Goal: Task Accomplishment & Management: Manage account settings

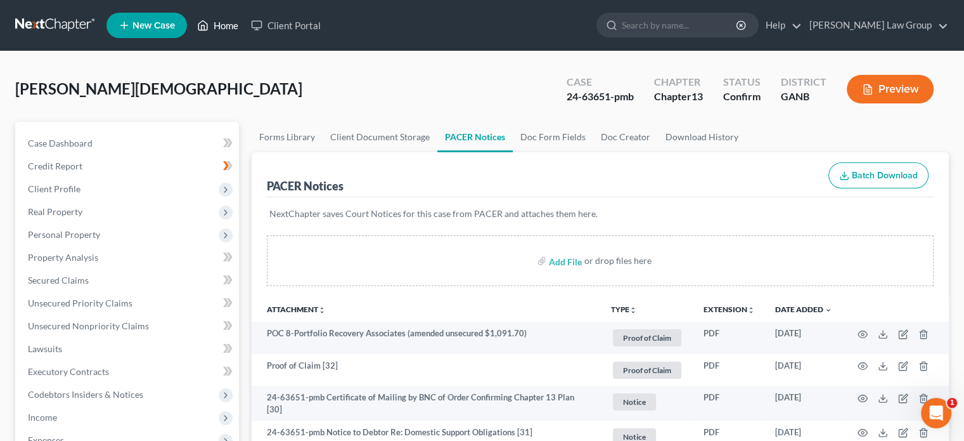
click at [224, 27] on link "Home" at bounding box center [218, 25] width 54 height 23
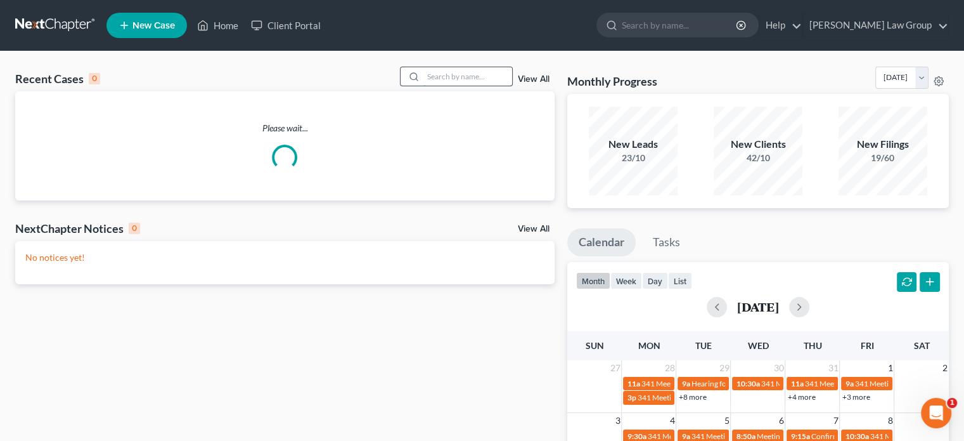
click at [447, 77] on input "search" at bounding box center [468, 76] width 89 height 18
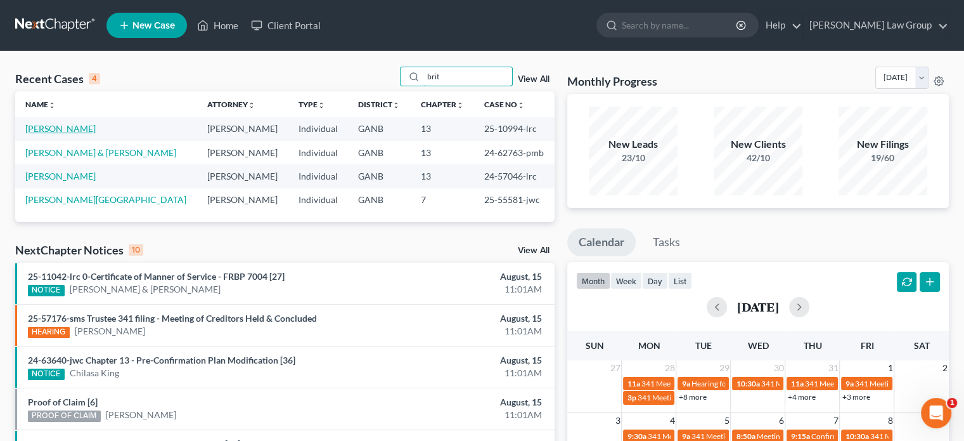
type input "brit"
click at [36, 125] on link "[PERSON_NAME]" at bounding box center [60, 128] width 70 height 11
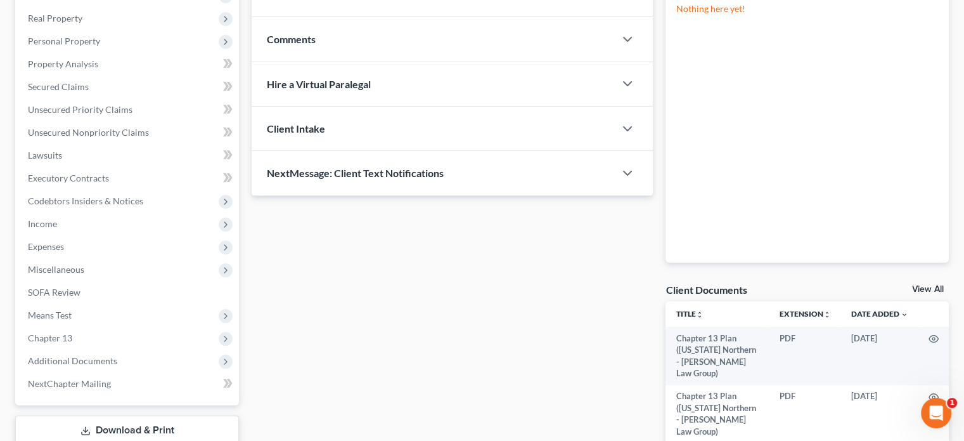
scroll to position [190, 0]
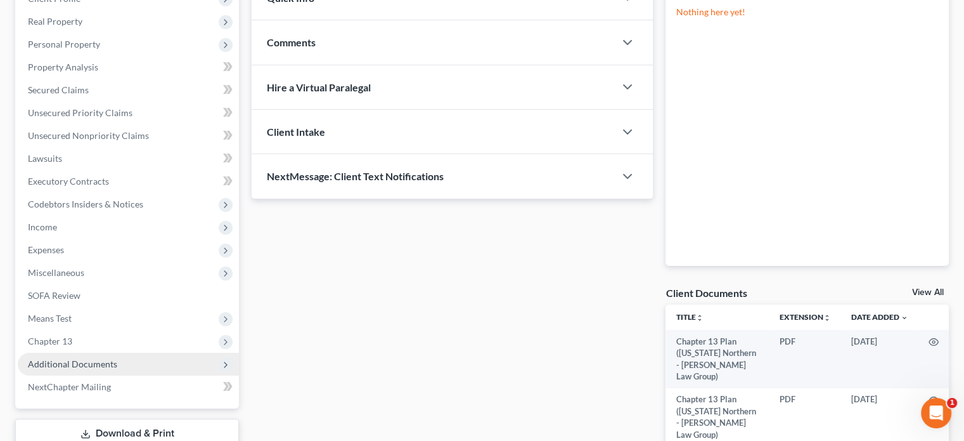
click at [76, 362] on span "Additional Documents" at bounding box center [72, 363] width 89 height 11
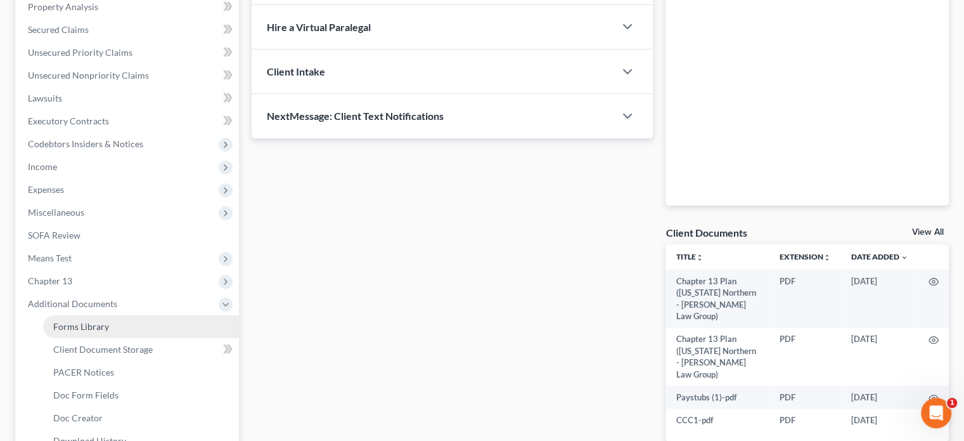
scroll to position [254, 0]
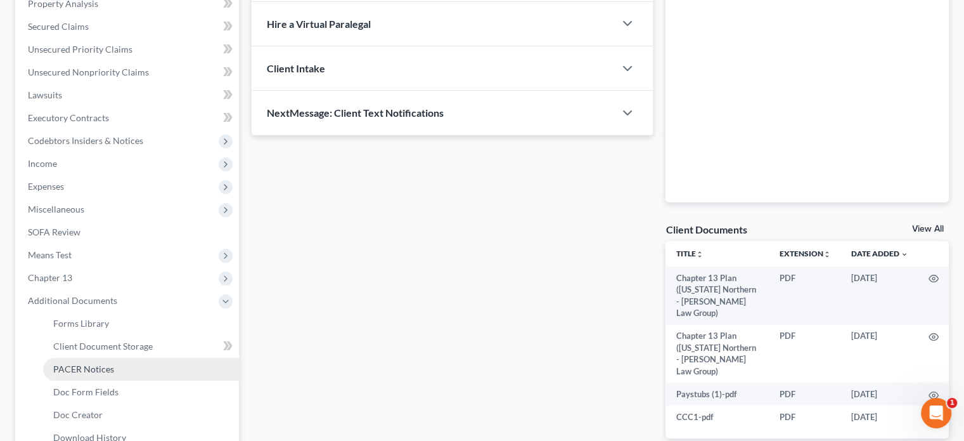
click at [69, 372] on span "PACER Notices" at bounding box center [83, 368] width 61 height 11
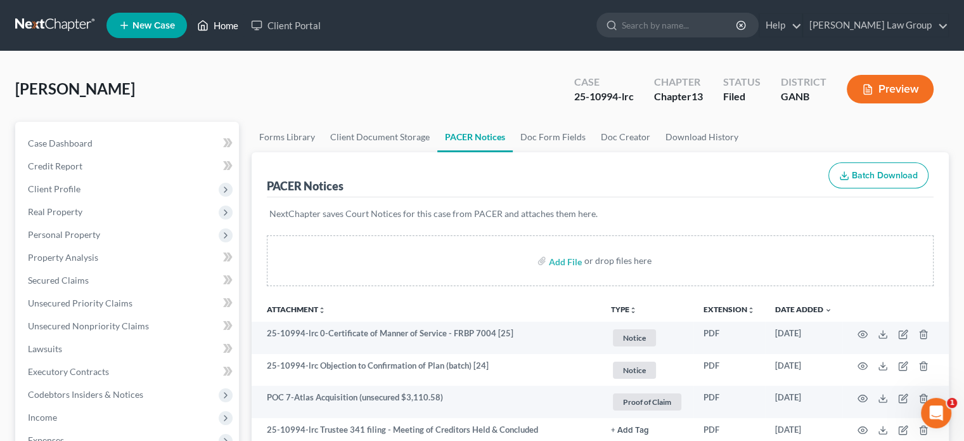
click at [221, 22] on link "Home" at bounding box center [218, 25] width 54 height 23
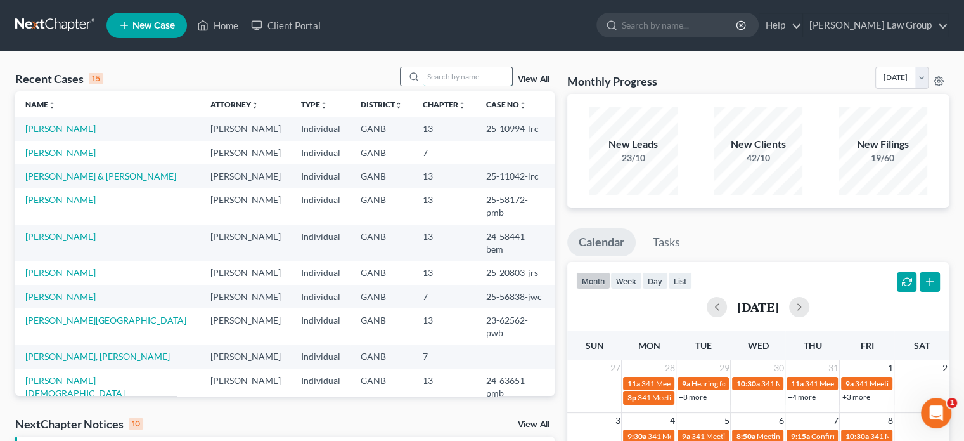
click at [431, 78] on input "search" at bounding box center [468, 76] width 89 height 18
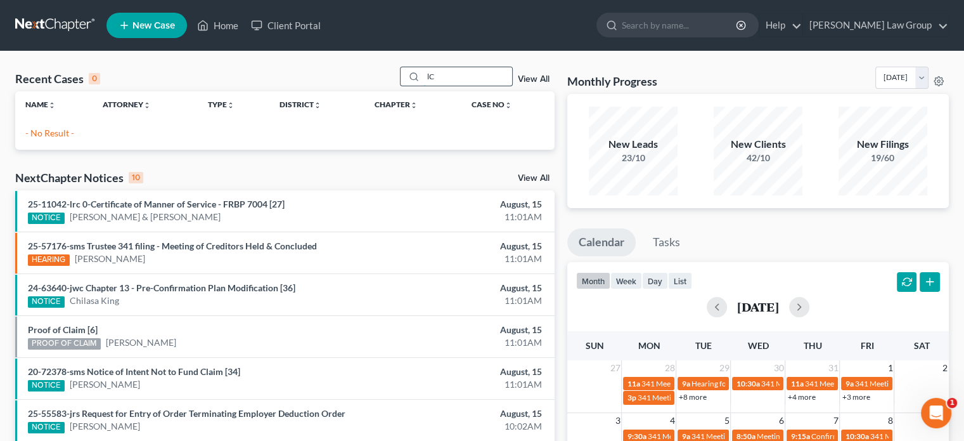
type input "l"
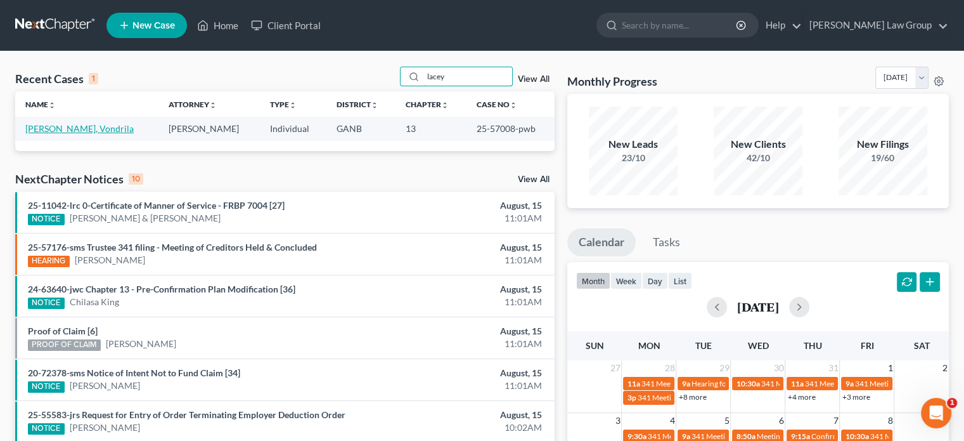
type input "lacey"
click at [42, 124] on link "[PERSON_NAME], Vondrila" at bounding box center [79, 128] width 108 height 11
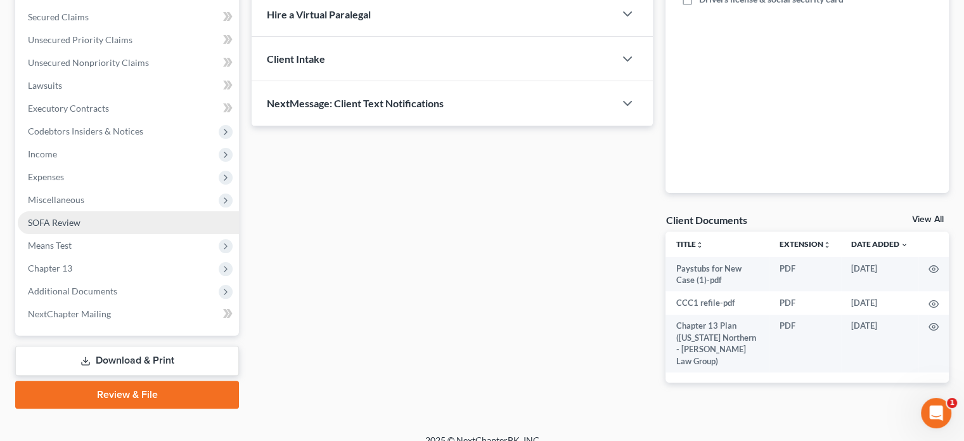
scroll to position [278, 0]
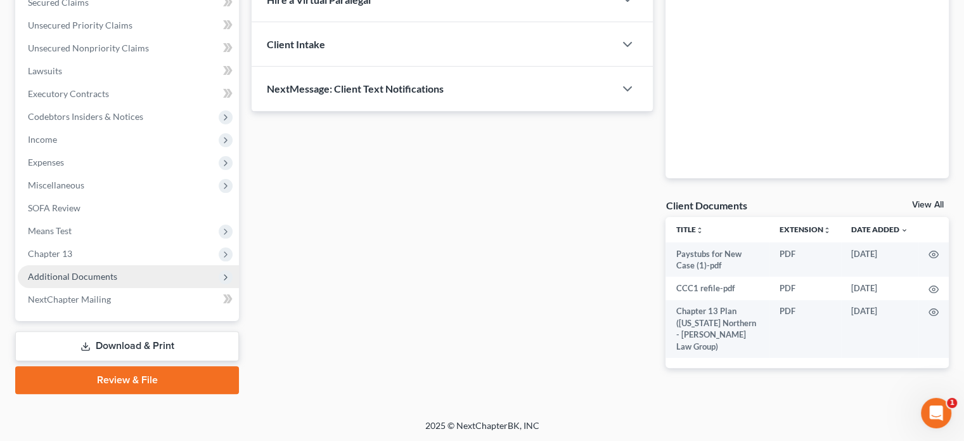
click at [53, 273] on span "Additional Documents" at bounding box center [72, 276] width 89 height 11
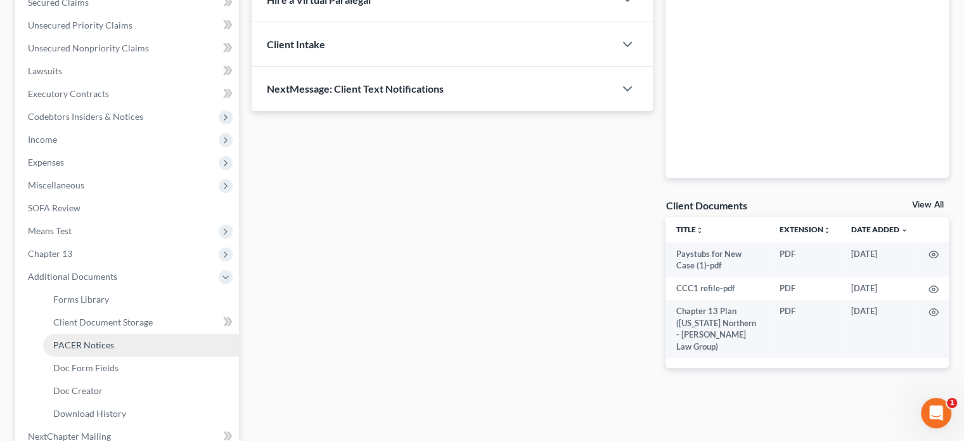
click at [87, 340] on span "PACER Notices" at bounding box center [83, 344] width 61 height 11
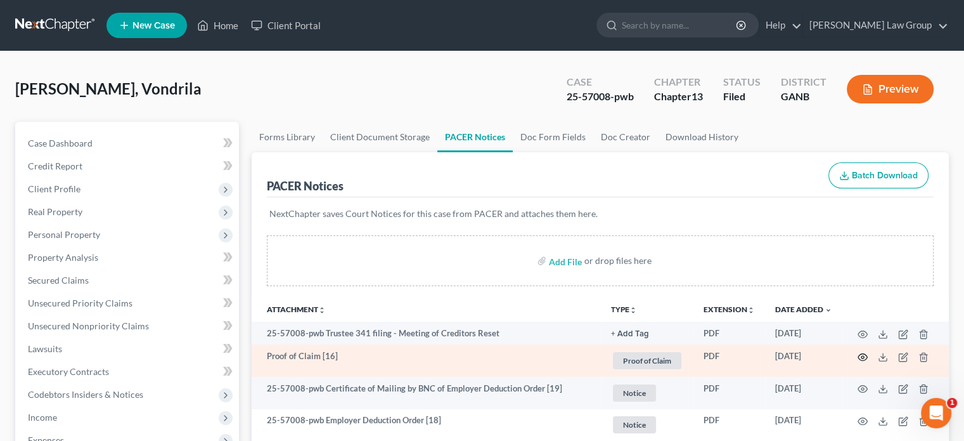
click at [865, 351] on td at bounding box center [896, 360] width 107 height 32
click at [862, 354] on icon "button" at bounding box center [863, 357] width 10 height 10
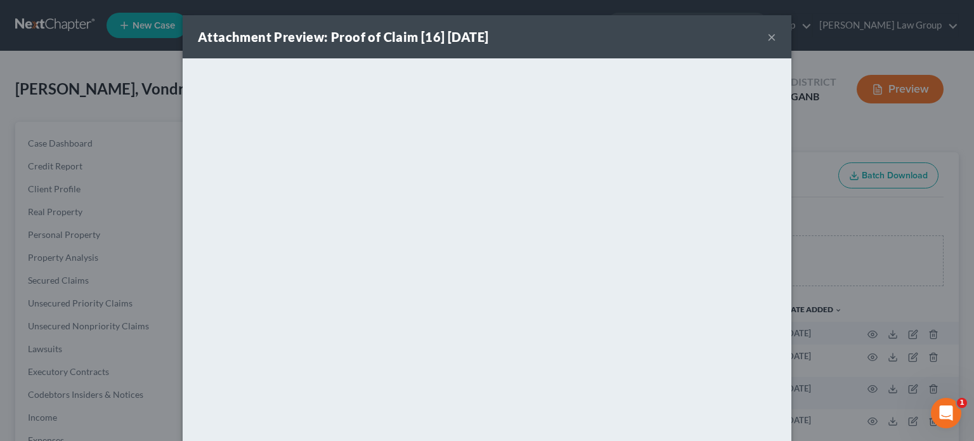
click at [770, 37] on button "×" at bounding box center [771, 36] width 9 height 15
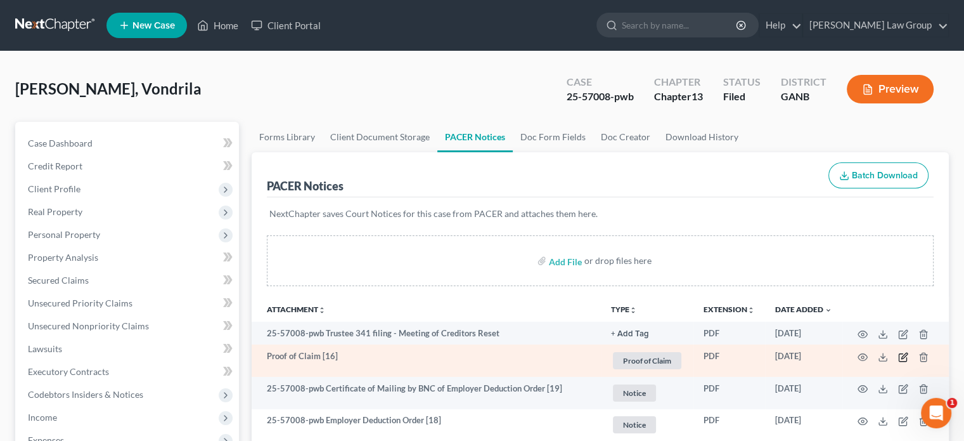
click at [903, 358] on icon "button" at bounding box center [903, 357] width 10 height 10
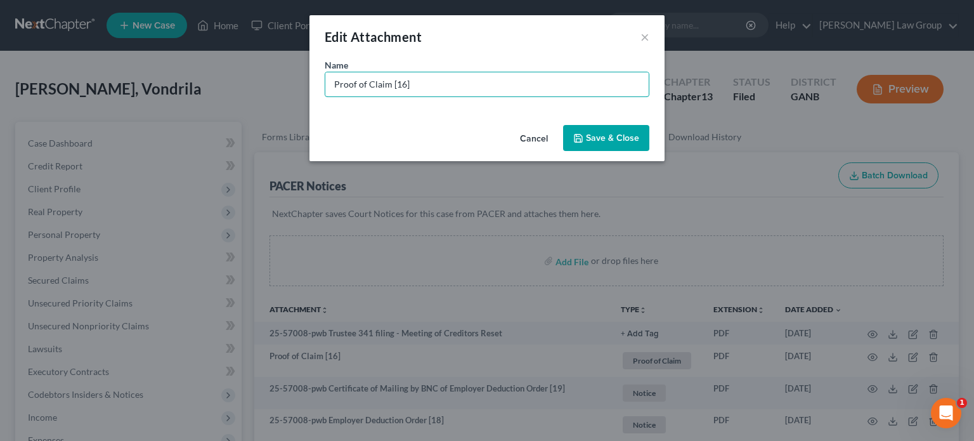
drag, startPoint x: 441, startPoint y: 86, endPoint x: 193, endPoint y: 41, distance: 252.1
click at [193, 41] on div "Edit Attachment × Name * Proof of Claim [16] Cancel Save & Close" at bounding box center [487, 220] width 974 height 441
type input "POC 16-[GEOGRAPHIC_DATA] (unsecured $1,520.10)"
click at [589, 145] on button "Save & Close" at bounding box center [606, 138] width 86 height 27
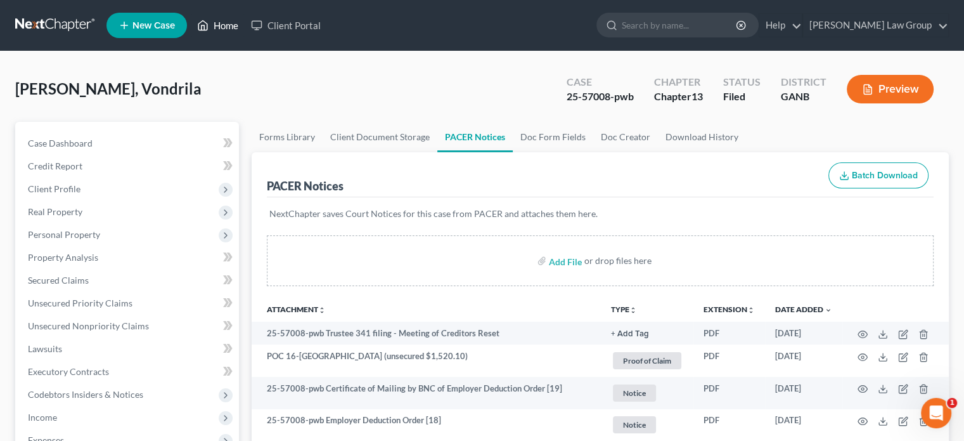
click at [232, 22] on link "Home" at bounding box center [218, 25] width 54 height 23
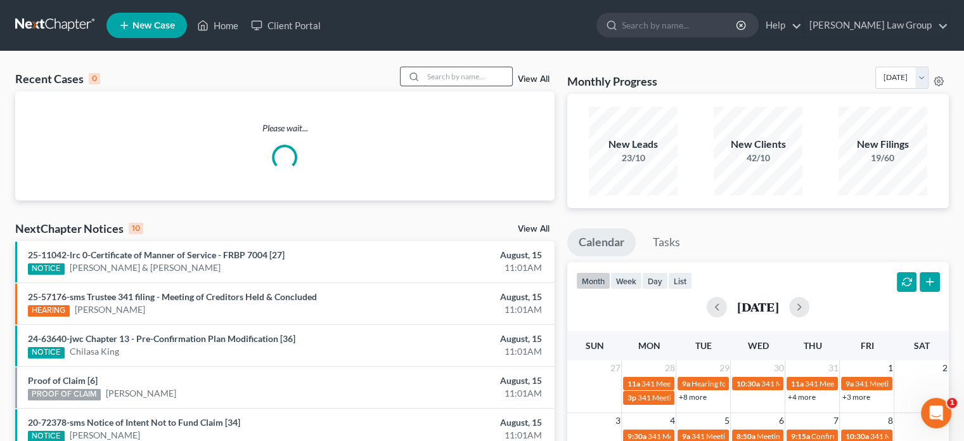
click at [431, 82] on input "search" at bounding box center [468, 76] width 89 height 18
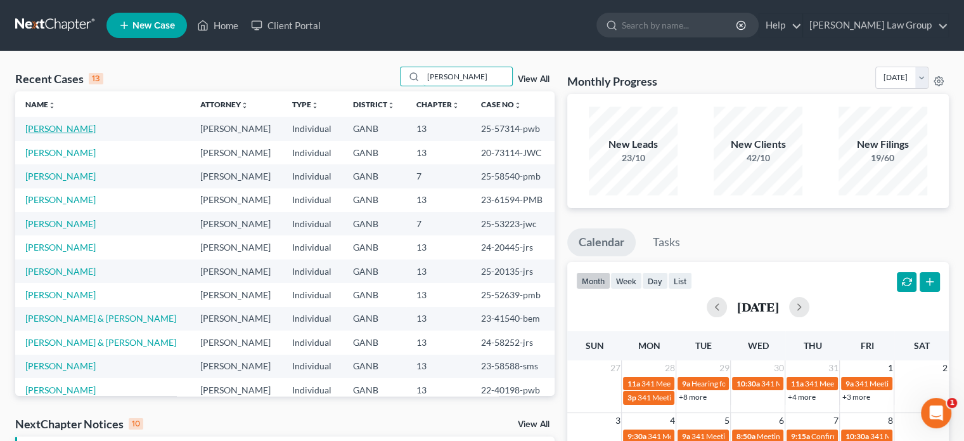
type input "[PERSON_NAME]"
click at [59, 131] on link "[PERSON_NAME]" at bounding box center [60, 128] width 70 height 11
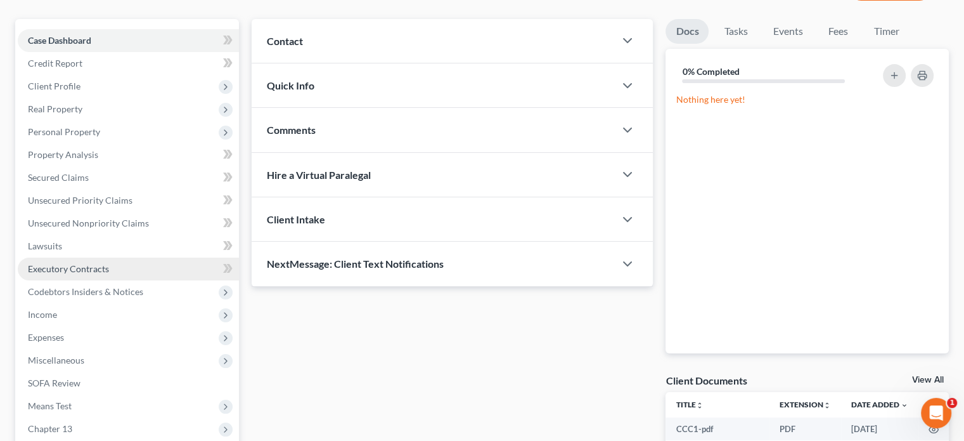
scroll to position [190, 0]
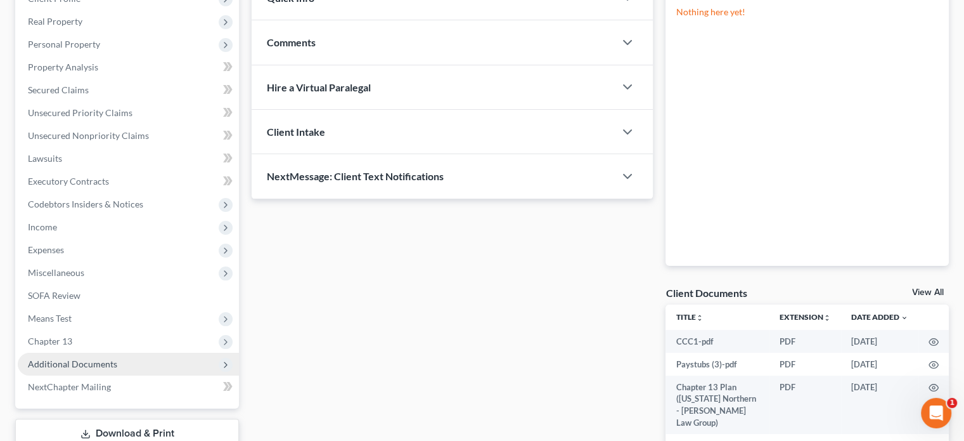
click at [53, 359] on span "Additional Documents" at bounding box center [72, 363] width 89 height 11
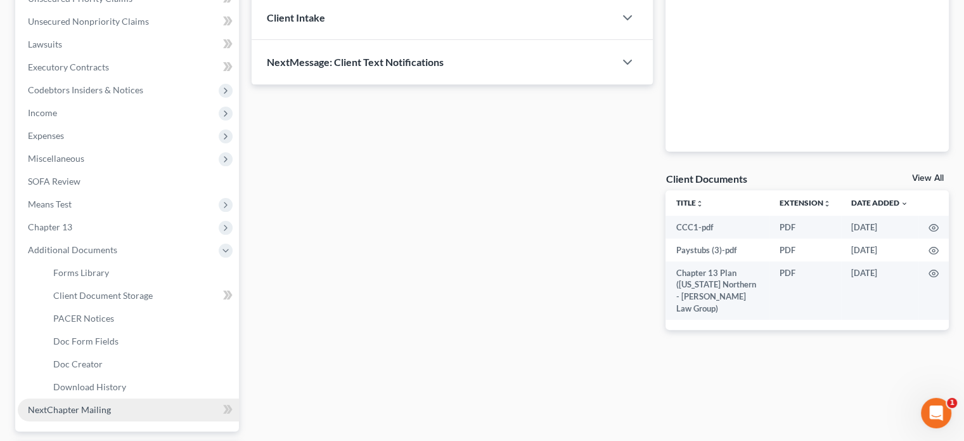
scroll to position [317, 0]
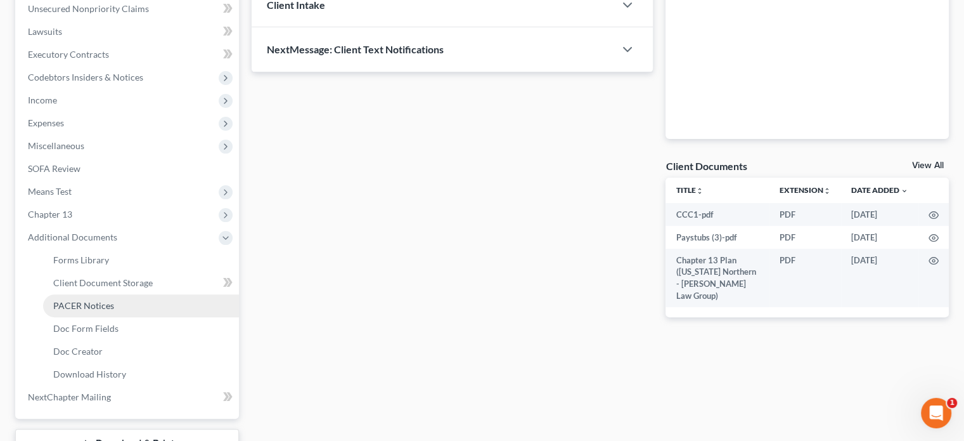
click at [83, 301] on span "PACER Notices" at bounding box center [83, 305] width 61 height 11
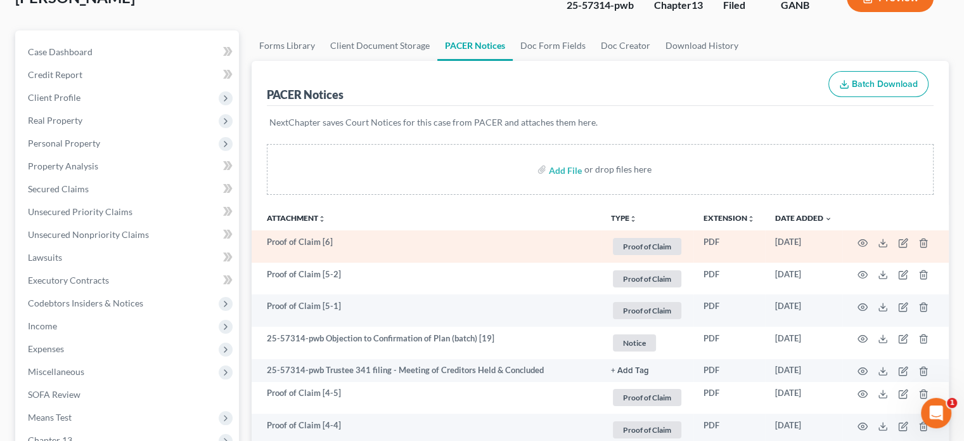
scroll to position [127, 0]
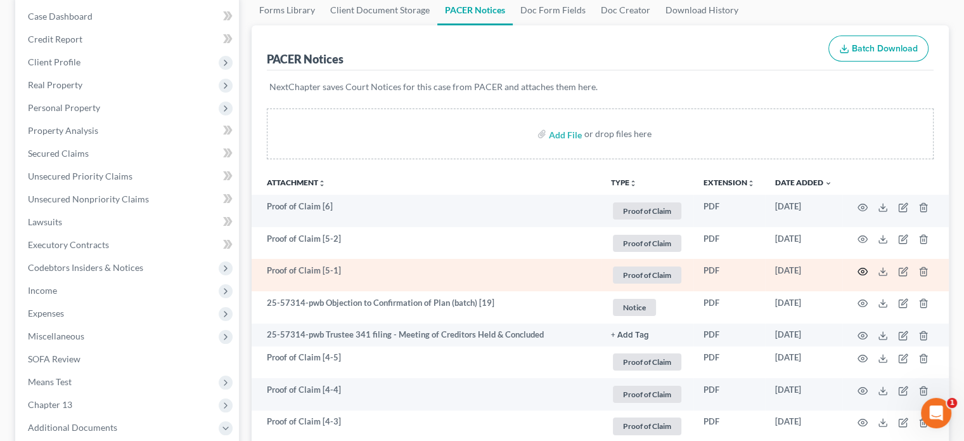
click at [864, 269] on icon "button" at bounding box center [863, 271] width 10 height 10
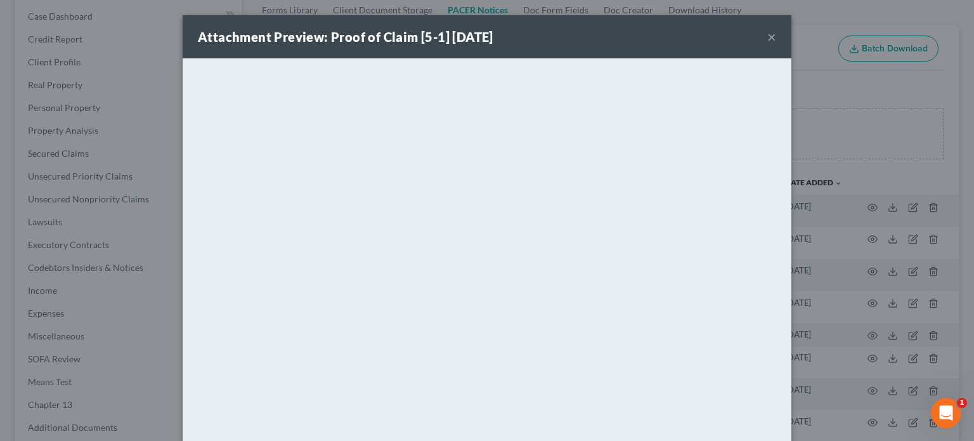
click at [767, 37] on button "×" at bounding box center [771, 36] width 9 height 15
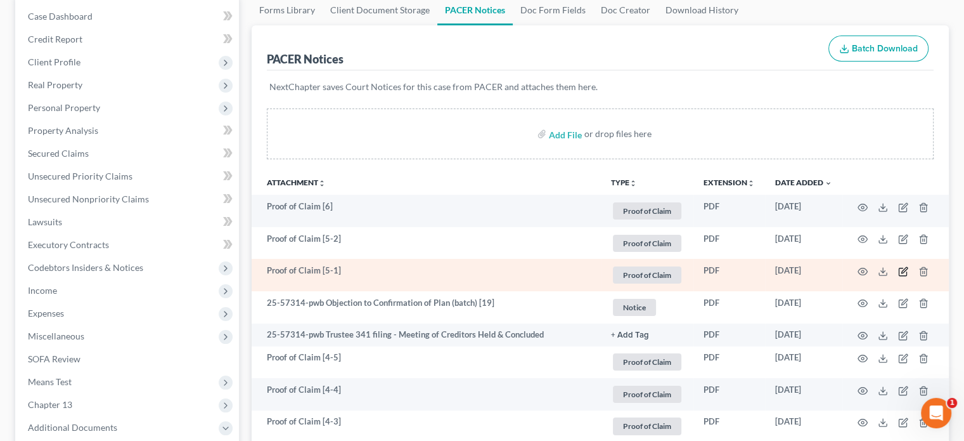
click at [903, 269] on icon "button" at bounding box center [903, 271] width 10 height 10
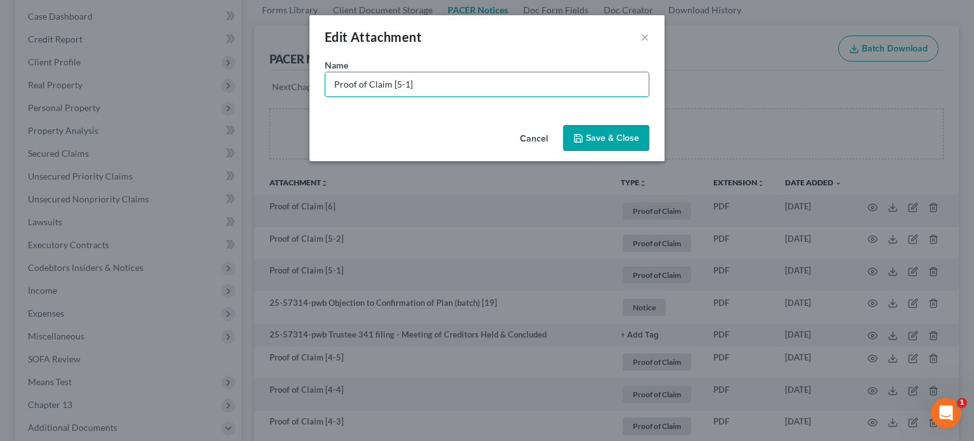
drag, startPoint x: 439, startPoint y: 89, endPoint x: 0, endPoint y: 4, distance: 447.0
click at [0, 4] on div "Edit Attachment × Name * Proof of Claim [5-1] Cancel Save & Close" at bounding box center [487, 220] width 974 height 441
type input "POC 5-AT&T Mobility(unsecured $1,024.42)"
click at [596, 138] on span "Save & Close" at bounding box center [612, 138] width 53 height 11
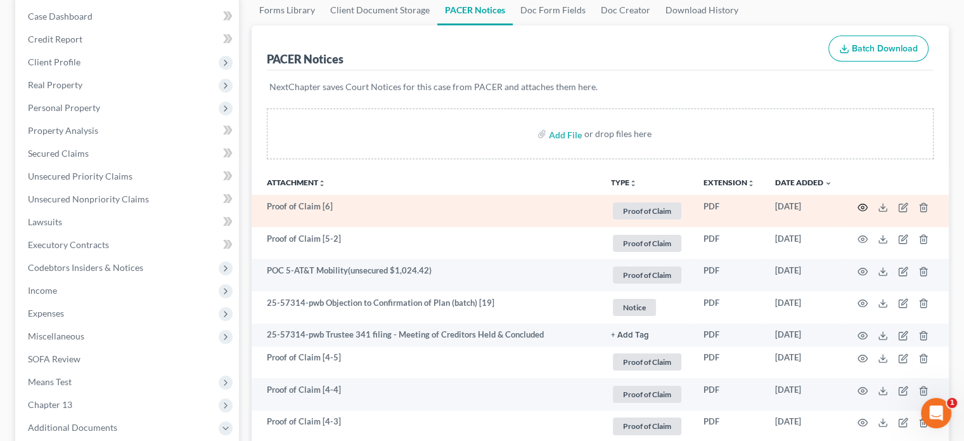
click at [862, 207] on circle "button" at bounding box center [863, 207] width 3 height 3
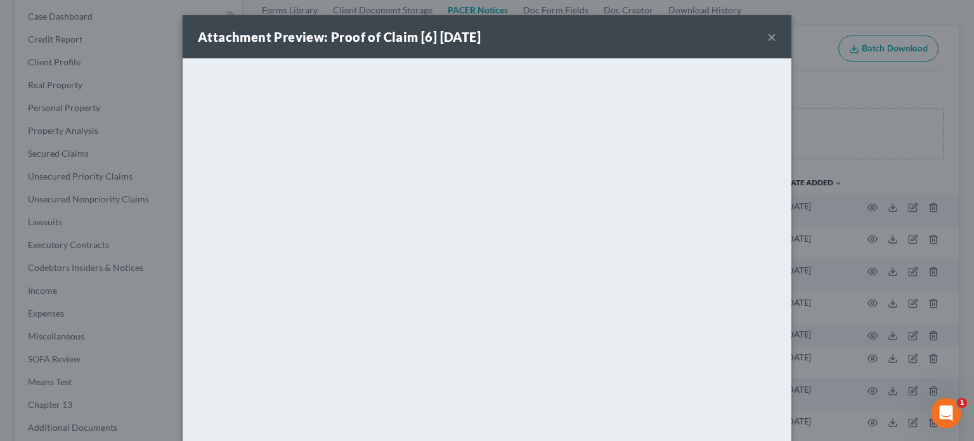
click at [767, 35] on button "×" at bounding box center [771, 36] width 9 height 15
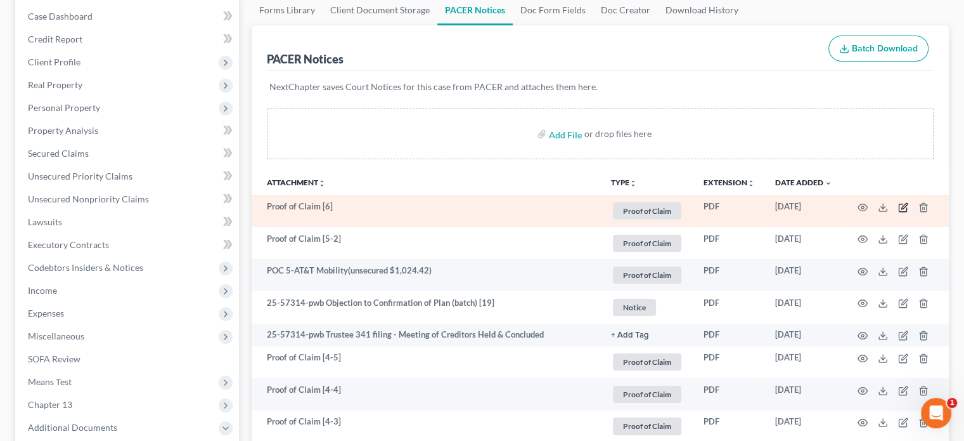
click at [899, 207] on icon "button" at bounding box center [903, 208] width 8 height 8
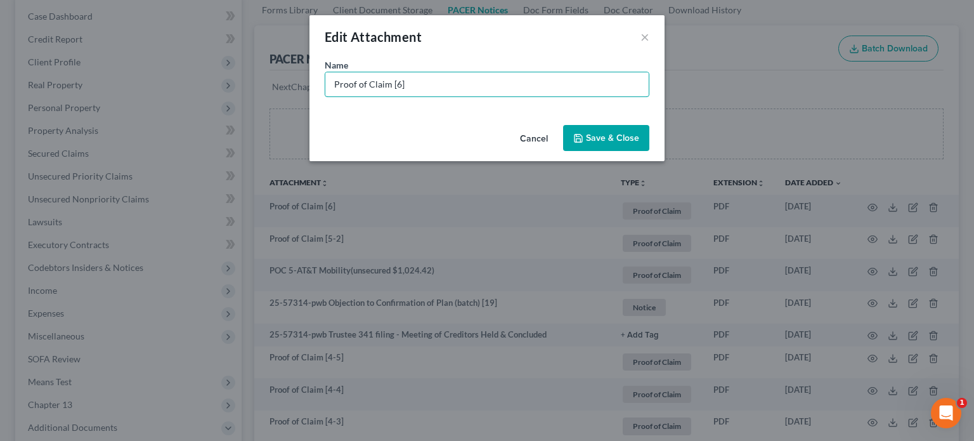
drag, startPoint x: 269, startPoint y: 73, endPoint x: 0, endPoint y: 33, distance: 272.4
click at [0, 33] on div "Edit Attachment × Name * Proof of Claim [6] Cancel Save & Close" at bounding box center [487, 220] width 974 height 441
type input "POC 6-Jefferson Capital (unsecured $381.85)"
click at [608, 131] on button "Save & Close" at bounding box center [606, 138] width 86 height 27
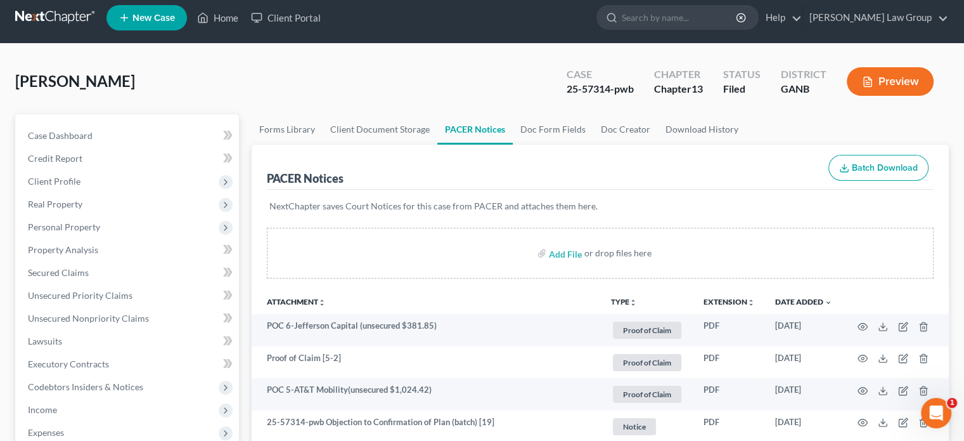
scroll to position [0, 0]
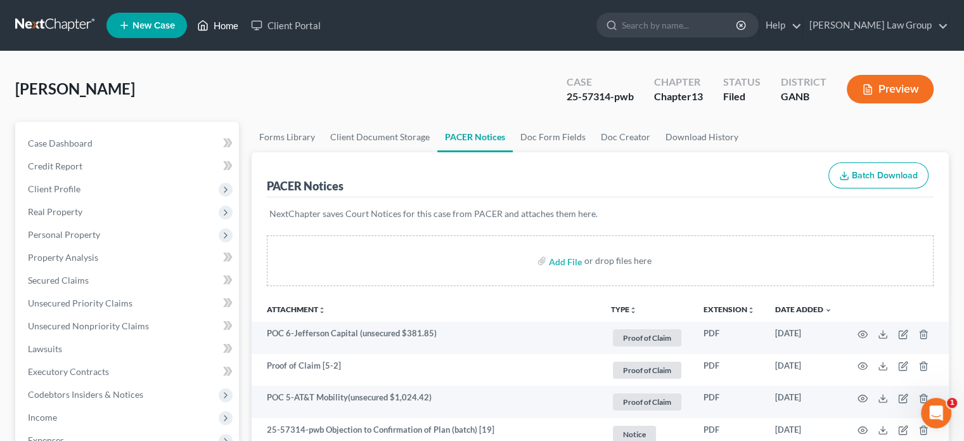
click at [226, 25] on link "Home" at bounding box center [218, 25] width 54 height 23
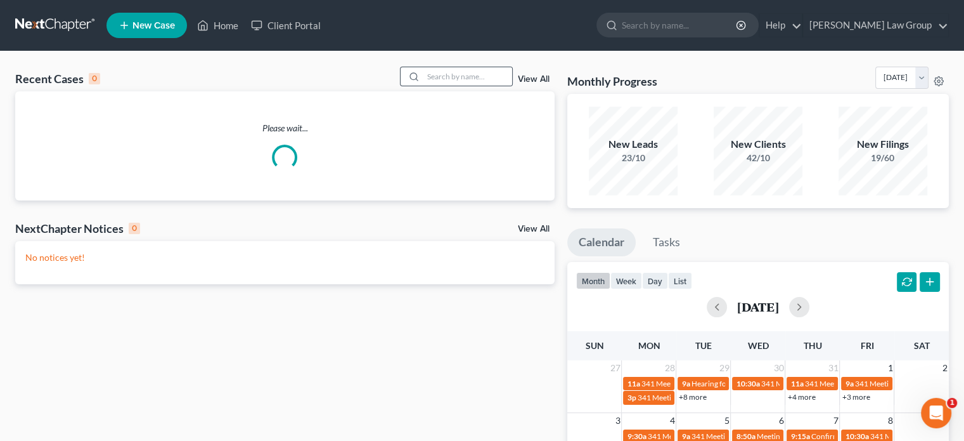
click at [444, 86] on div at bounding box center [456, 77] width 113 height 20
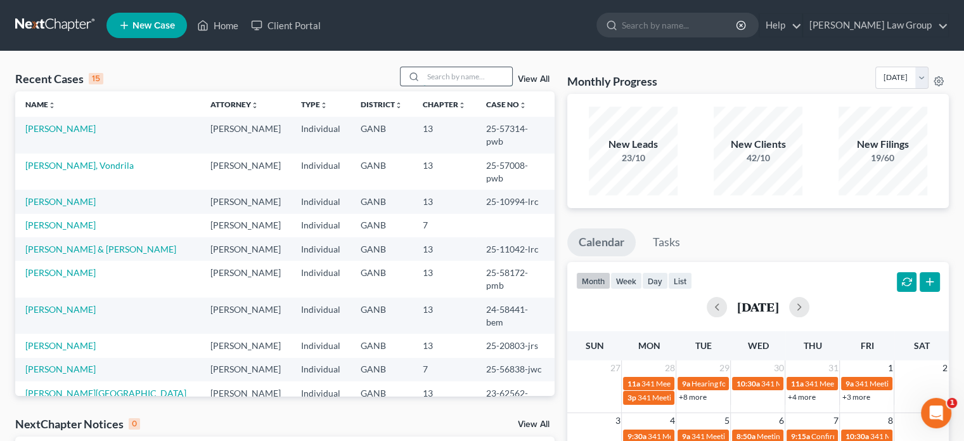
click at [436, 76] on input "search" at bounding box center [468, 76] width 89 height 18
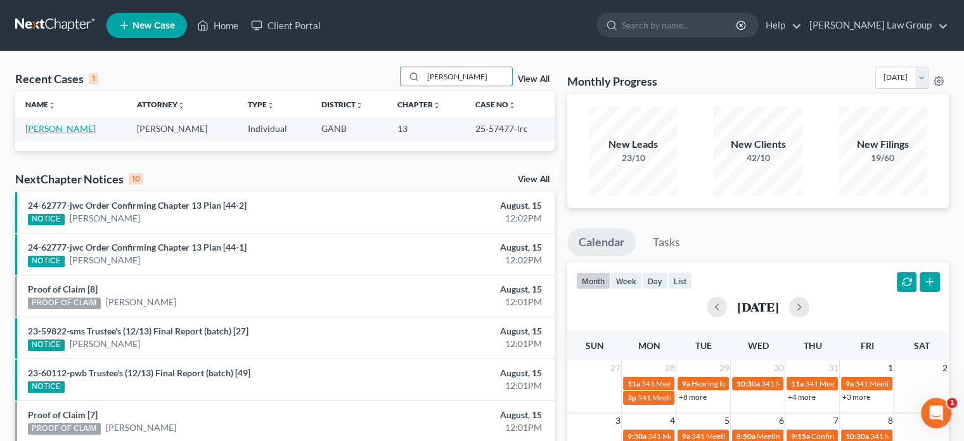
type input "[PERSON_NAME]"
click at [81, 127] on link "[PERSON_NAME]" at bounding box center [60, 128] width 70 height 11
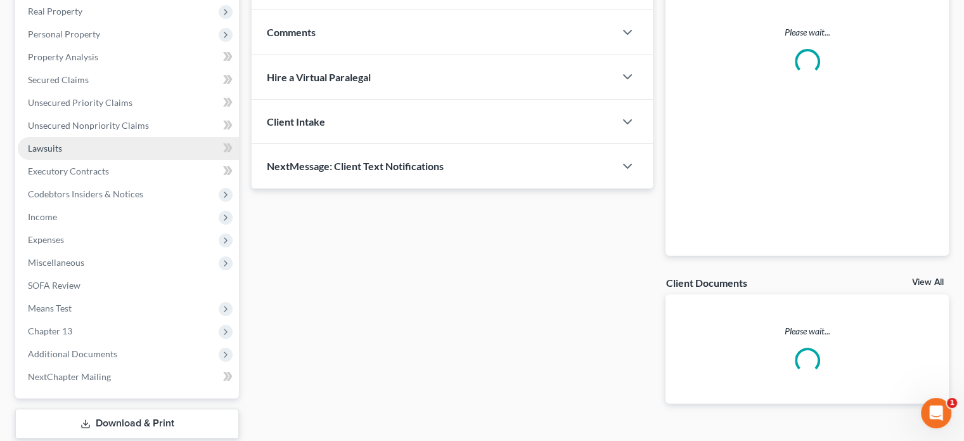
scroll to position [278, 0]
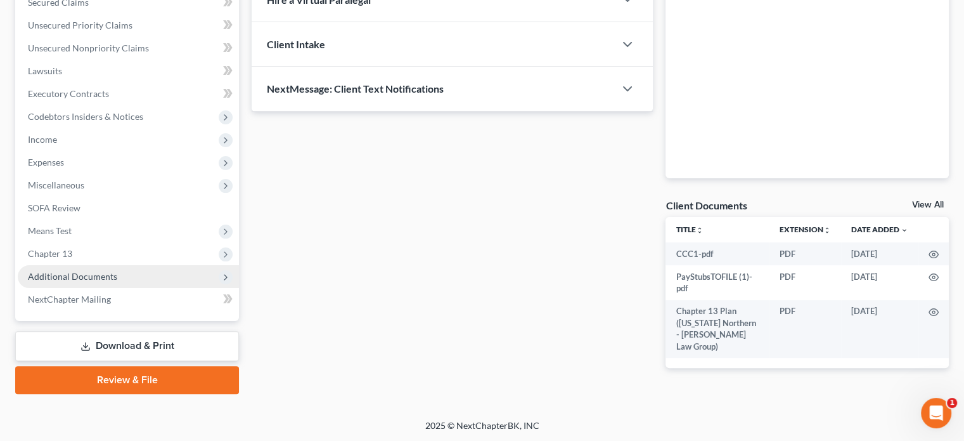
click at [90, 271] on span "Additional Documents" at bounding box center [72, 276] width 89 height 11
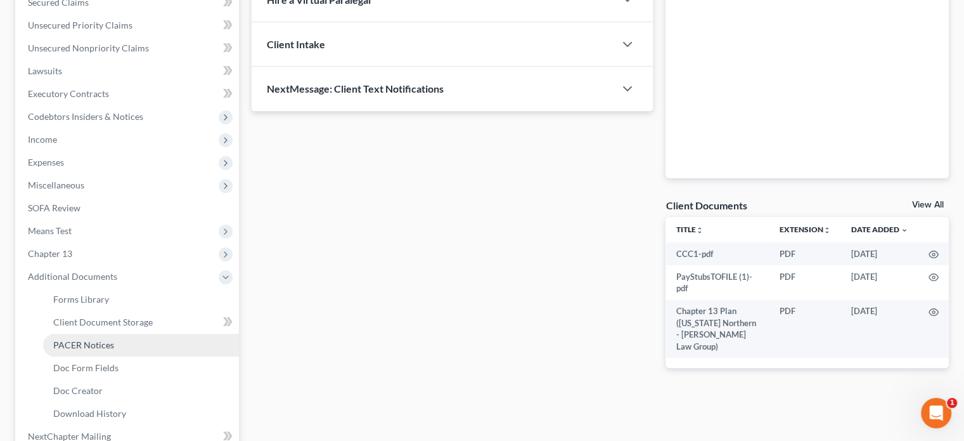
click at [80, 340] on span "PACER Notices" at bounding box center [83, 344] width 61 height 11
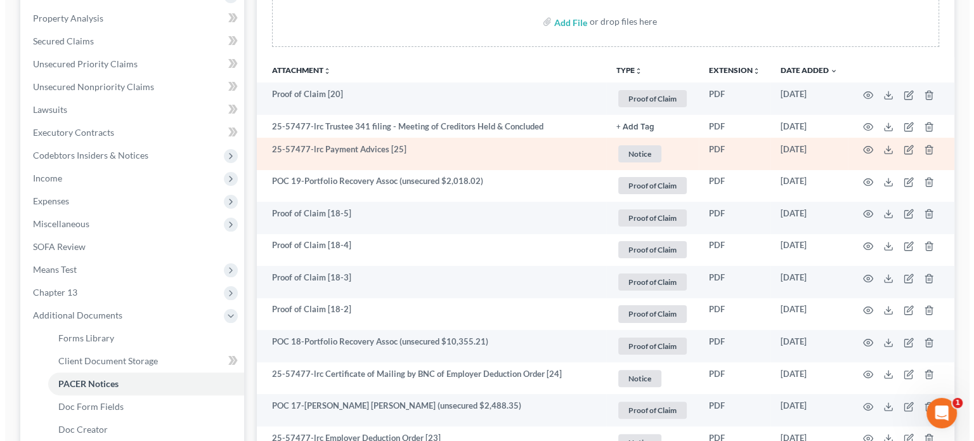
scroll to position [254, 0]
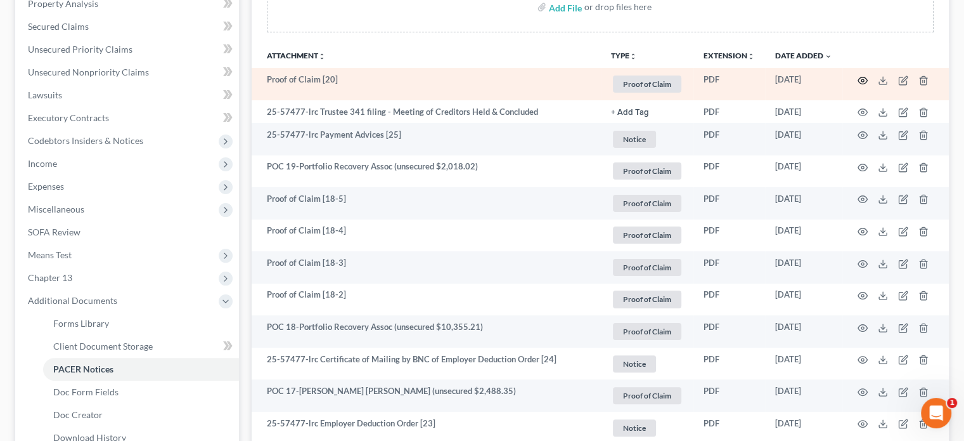
click at [860, 79] on icon "button" at bounding box center [863, 80] width 10 height 10
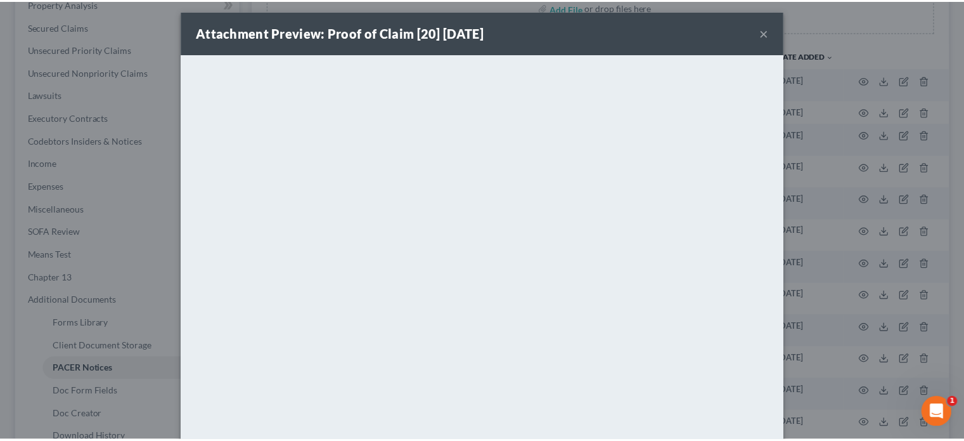
scroll to position [0, 0]
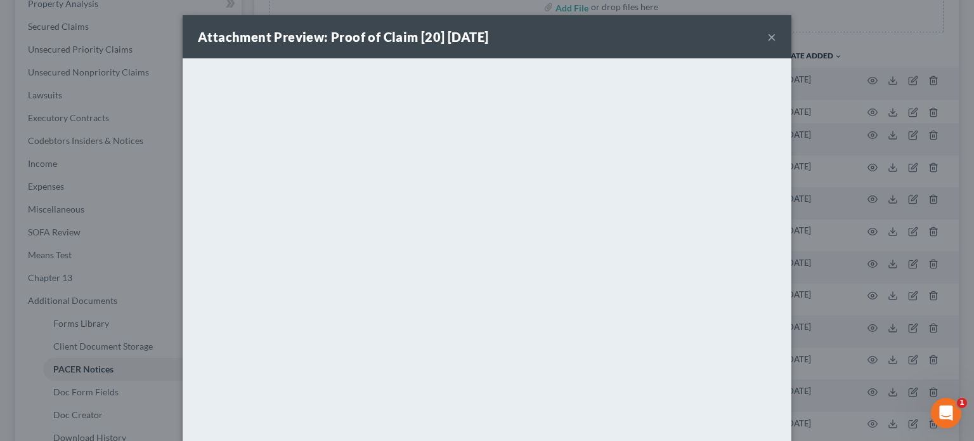
click at [767, 35] on button "×" at bounding box center [771, 36] width 9 height 15
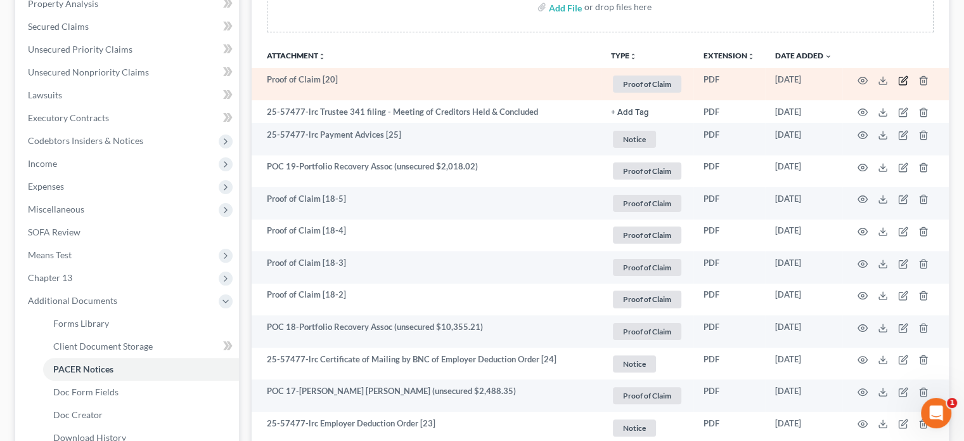
click at [903, 76] on icon "button" at bounding box center [903, 80] width 10 height 10
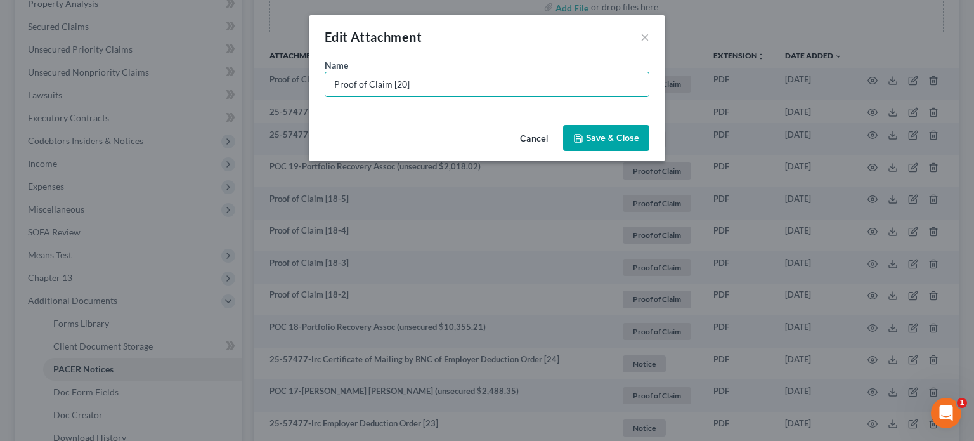
drag, startPoint x: 346, startPoint y: 77, endPoint x: 142, endPoint y: 28, distance: 210.1
click at [147, 36] on div "Edit Attachment × Name * Proof of Claim [20] Cancel Save & Close" at bounding box center [487, 220] width 974 height 441
type input "POC 20-TD Bank (unsecured $1,019.33)"
click at [595, 136] on span "Save & Close" at bounding box center [612, 138] width 53 height 11
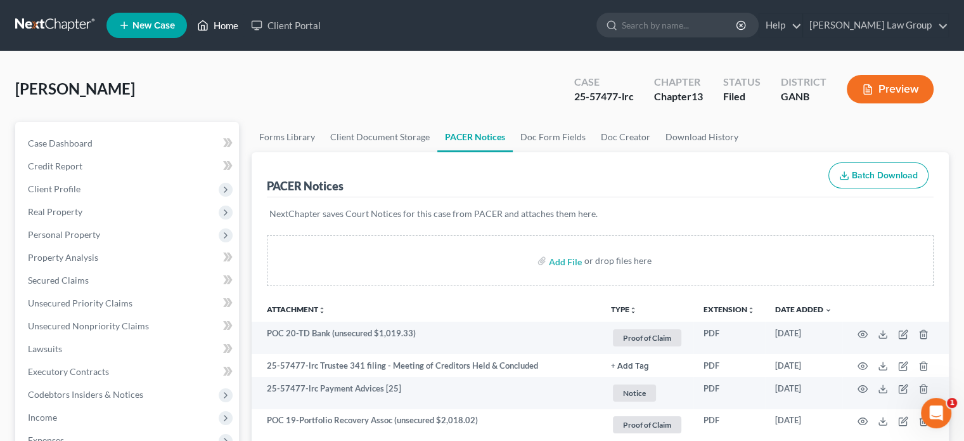
click at [230, 29] on link "Home" at bounding box center [218, 25] width 54 height 23
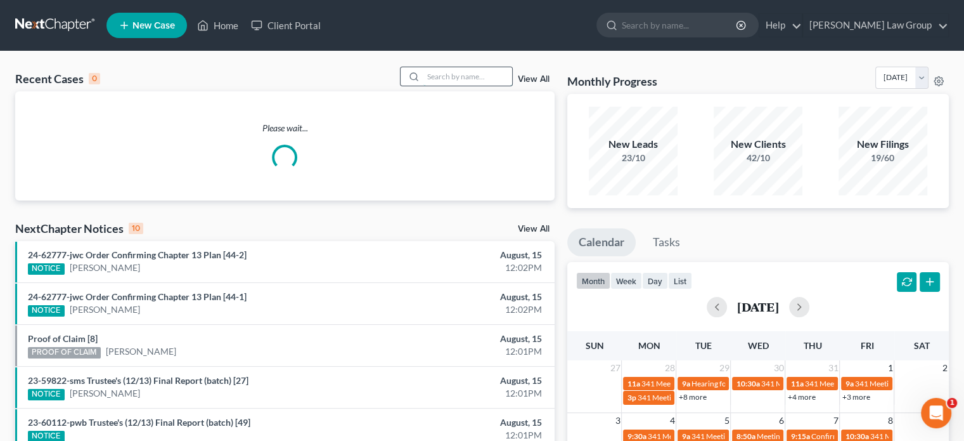
click at [437, 80] on input "search" at bounding box center [468, 76] width 89 height 18
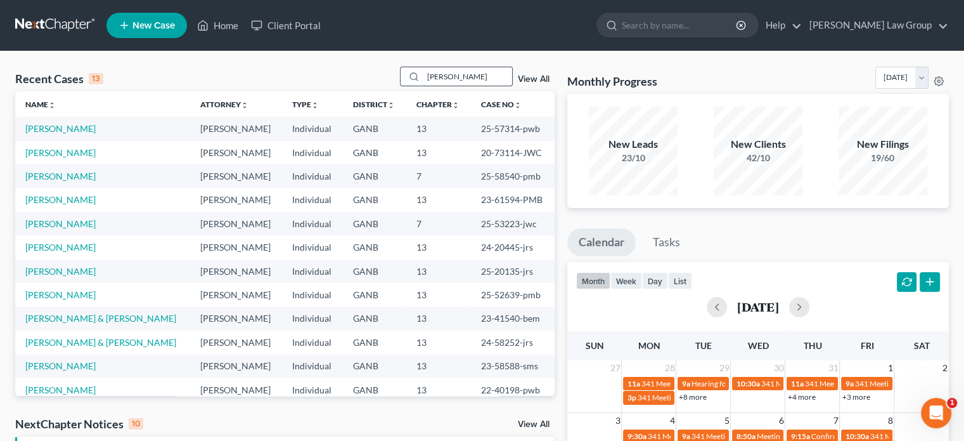
type input "[PERSON_NAME]"
